Goal: Find specific page/section: Find specific page/section

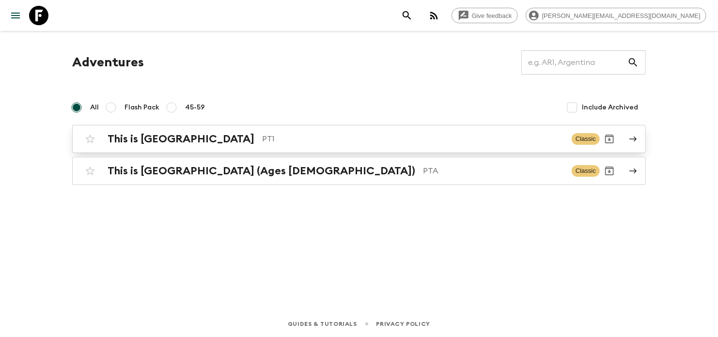
click at [348, 139] on p "PT1" at bounding box center [413, 139] width 302 height 12
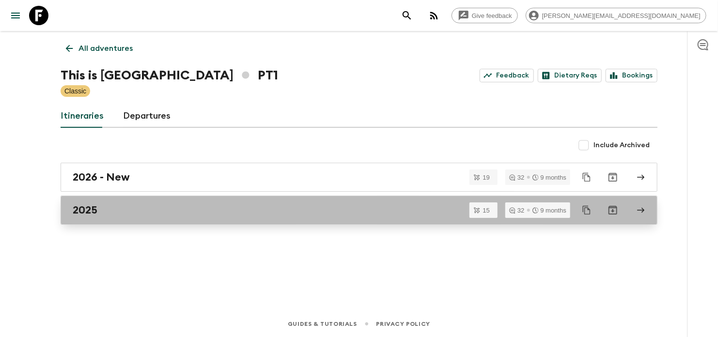
click at [332, 208] on div "2025" at bounding box center [350, 210] width 554 height 13
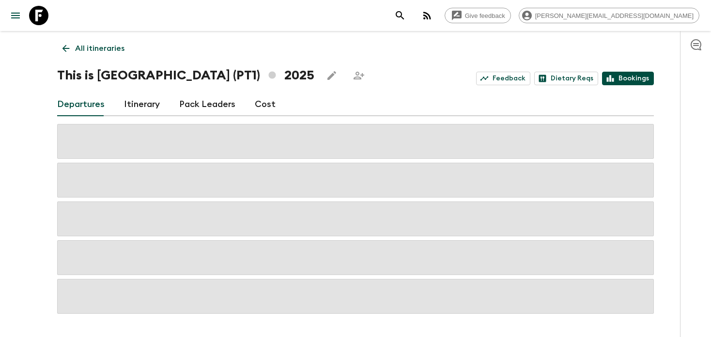
click at [622, 74] on link "Bookings" at bounding box center [628, 79] width 52 height 14
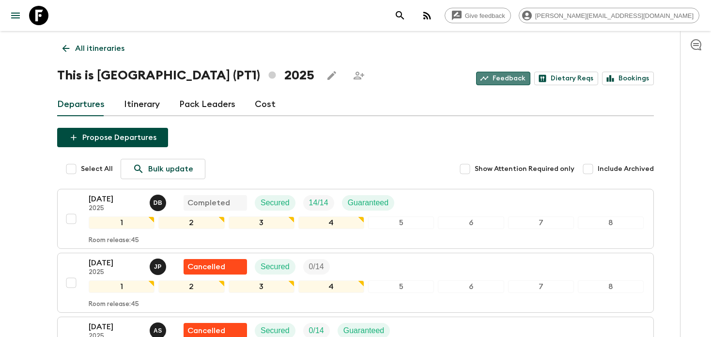
click at [513, 81] on link "Feedback" at bounding box center [503, 79] width 54 height 14
